Goal: Task Accomplishment & Management: Complete application form

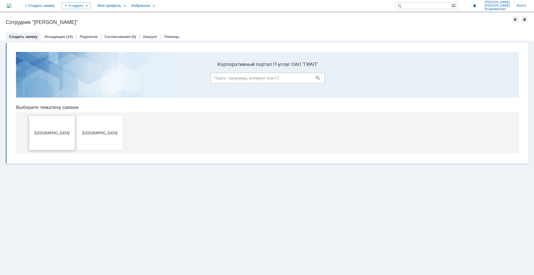
click at [53, 133] on span "[GEOGRAPHIC_DATA]" at bounding box center [52, 133] width 42 height 4
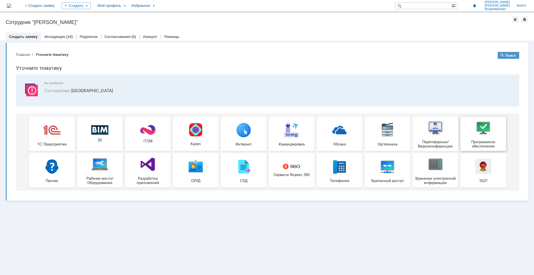
click at [488, 138] on div "Программное обеспечение" at bounding box center [483, 133] width 42 height 29
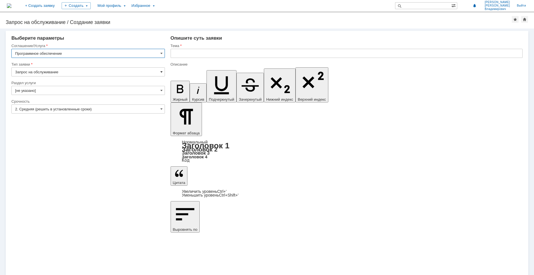
click at [161, 72] on span at bounding box center [161, 72] width 2 height 5
drag, startPoint x: 123, startPoint y: 71, endPoint x: 120, endPoint y: 70, distance: 3.4
click at [123, 71] on input "Запрос на обслуживание" at bounding box center [87, 71] width 153 height 9
click at [111, 51] on input "Программное обеспечение" at bounding box center [87, 53] width 153 height 9
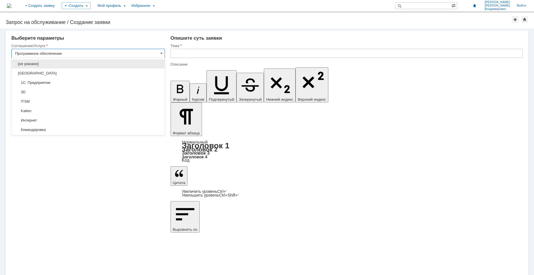
scroll to position [105, 0]
type input "Запрос на обслуживание"
click at [112, 51] on input "Программное обеспечение" at bounding box center [87, 53] width 153 height 9
click at [149, 37] on div "Выберите параметры" at bounding box center [87, 38] width 153 height 6
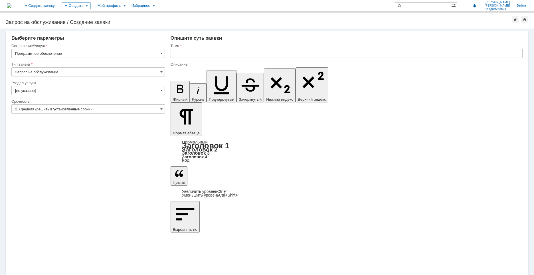
type input "Программное обеспечение"
click at [161, 91] on span at bounding box center [161, 90] width 2 height 5
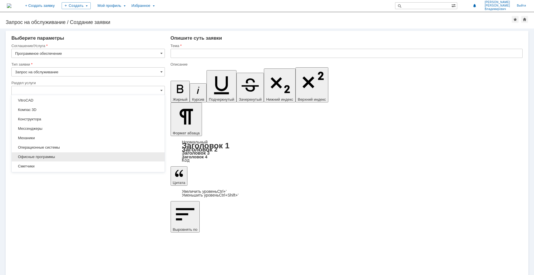
click at [49, 158] on span "Офисные программы" at bounding box center [88, 157] width 146 height 5
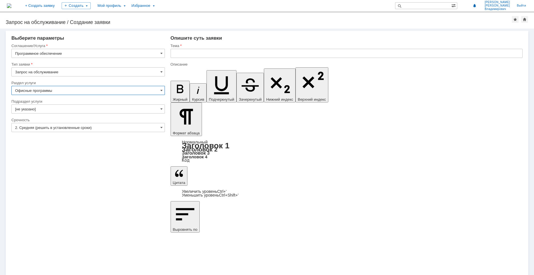
type input "Офисные программы"
click at [162, 109] on span at bounding box center [161, 109] width 2 height 5
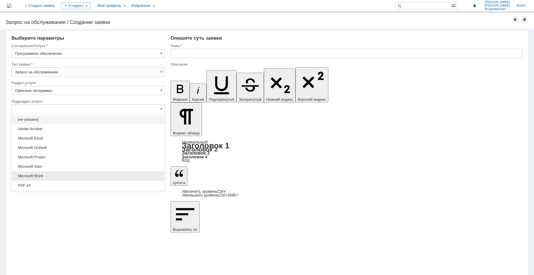
click at [30, 175] on span "Microsoft Word" at bounding box center [88, 176] width 146 height 5
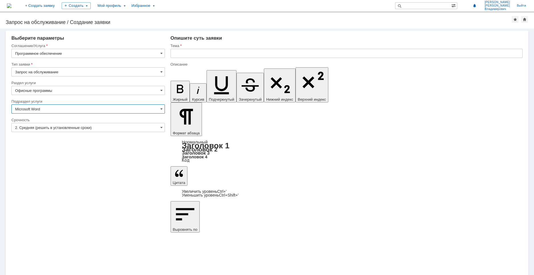
type input "Microsoft Word"
click at [183, 55] on input "text" at bounding box center [347, 53] width 352 height 9
click at [202, 53] on input "Не копируются данные из одной" at bounding box center [347, 53] width 352 height 9
click at [263, 55] on input "Не копируются выделенные данные из одной" at bounding box center [347, 53] width 352 height 9
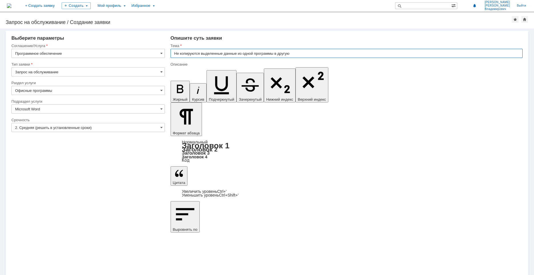
type input "Не копируются выделенные данные из одной программы в другую"
